Goal: Information Seeking & Learning: Learn about a topic

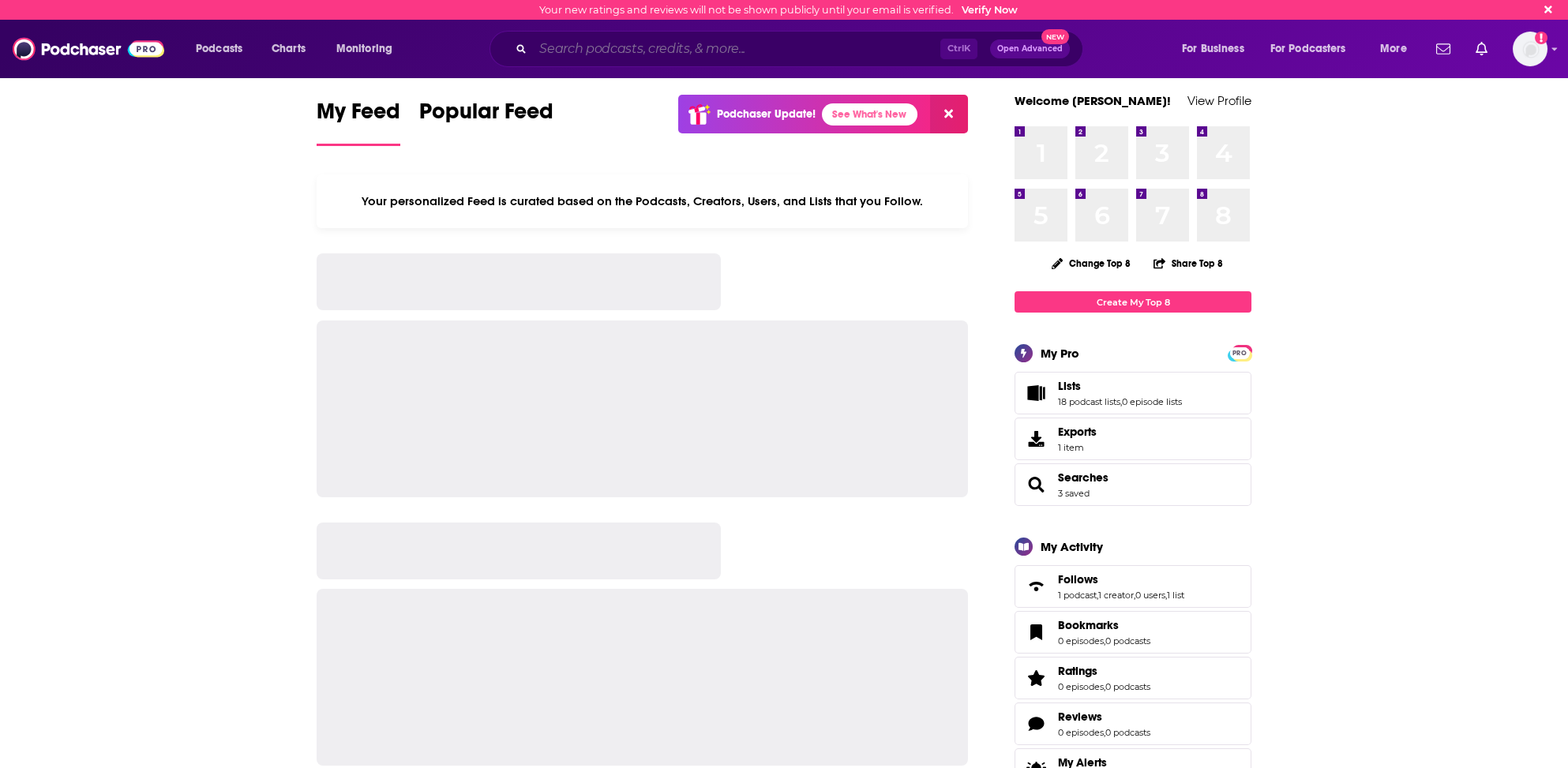
click at [675, 51] on input "Search podcasts, credits, & more..." at bounding box center [736, 49] width 408 height 25
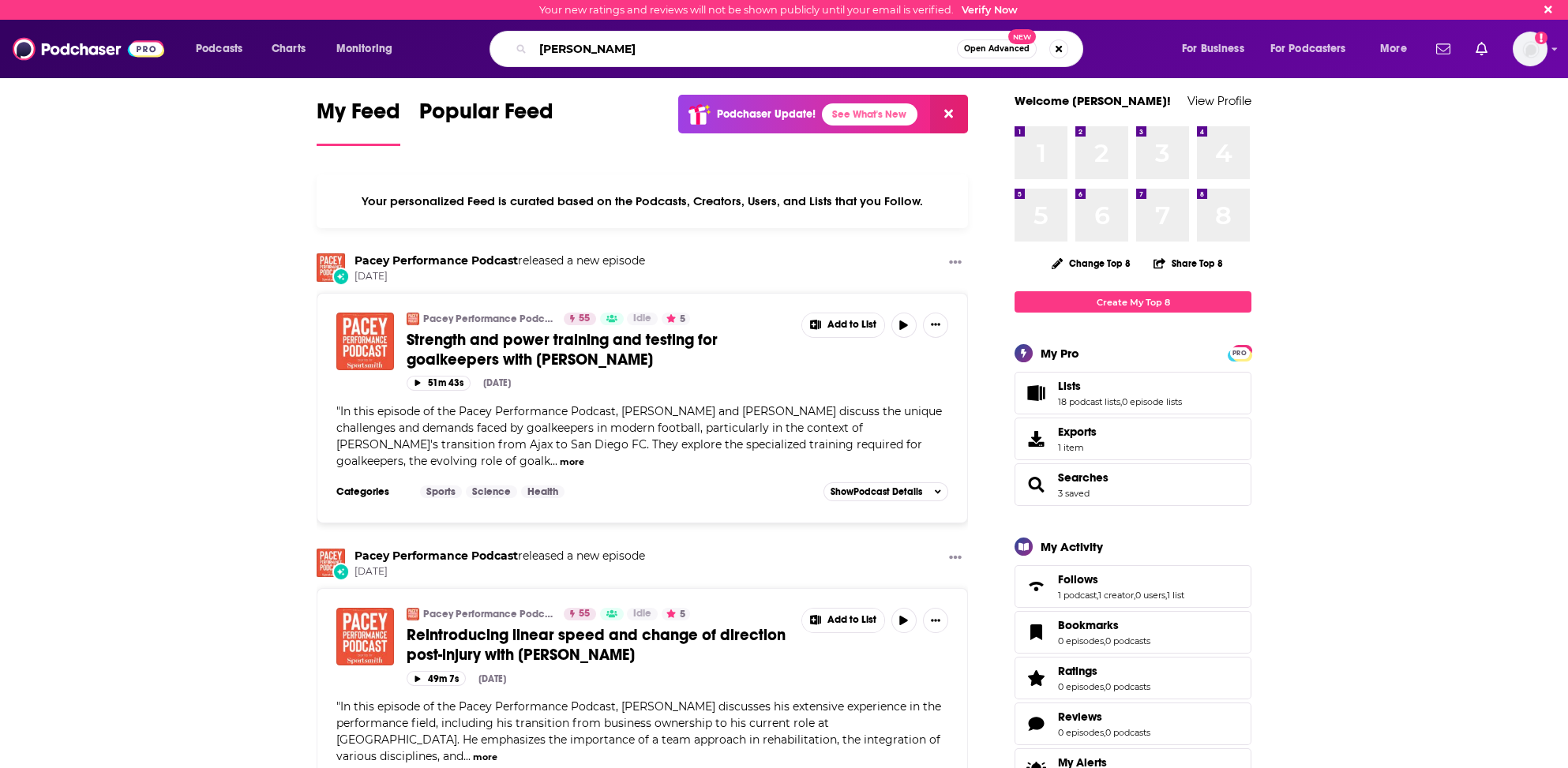
type input "[PERSON_NAME]"
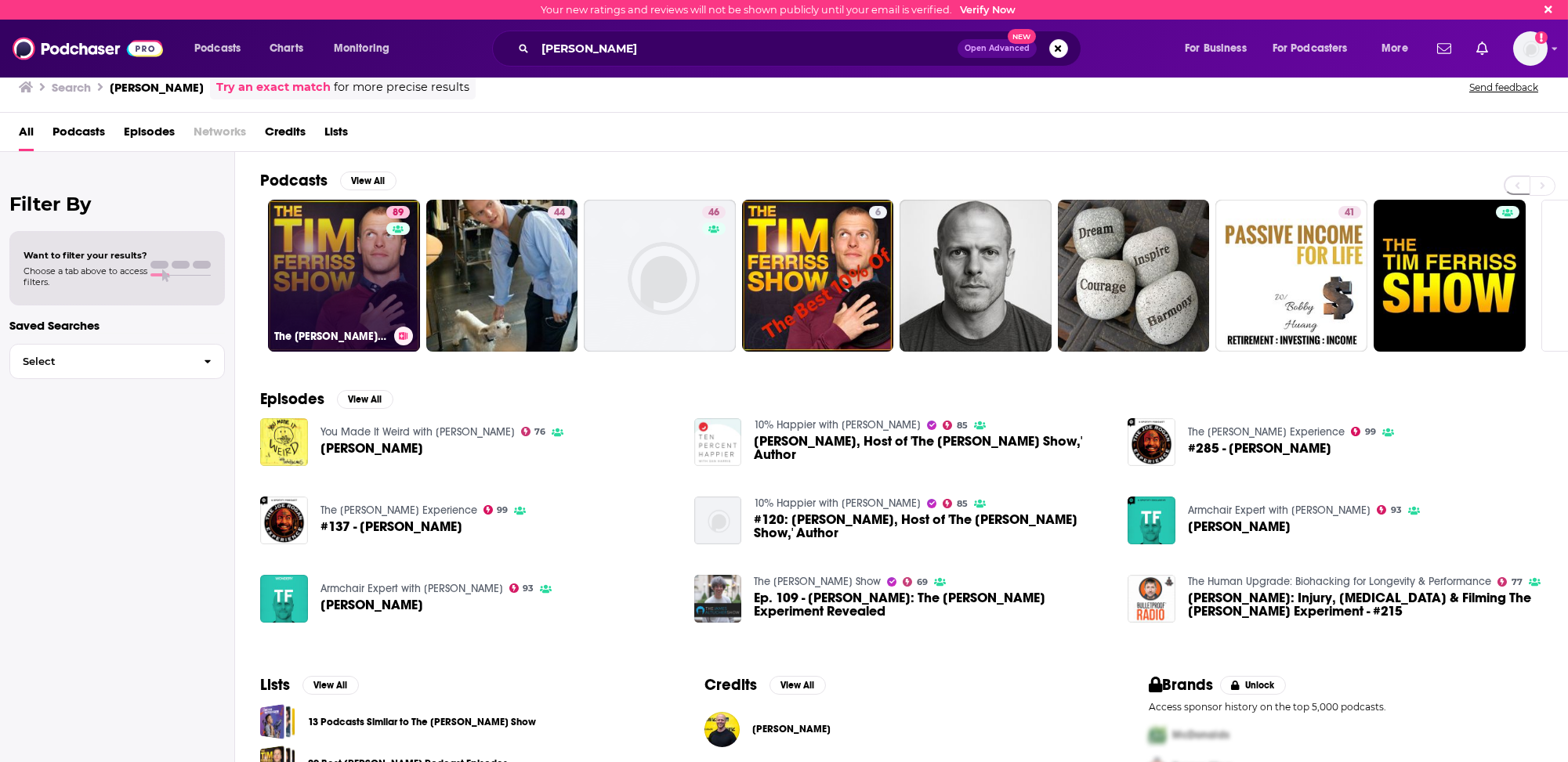
click at [320, 289] on link "89 The [PERSON_NAME] Show" at bounding box center [344, 275] width 152 height 152
